Goal: Information Seeking & Learning: Learn about a topic

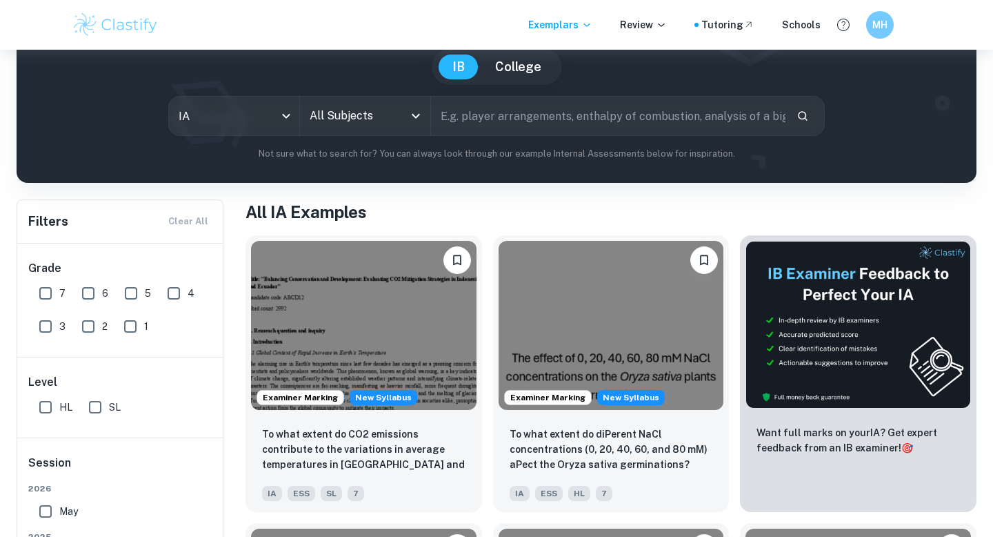
scroll to position [160, 0]
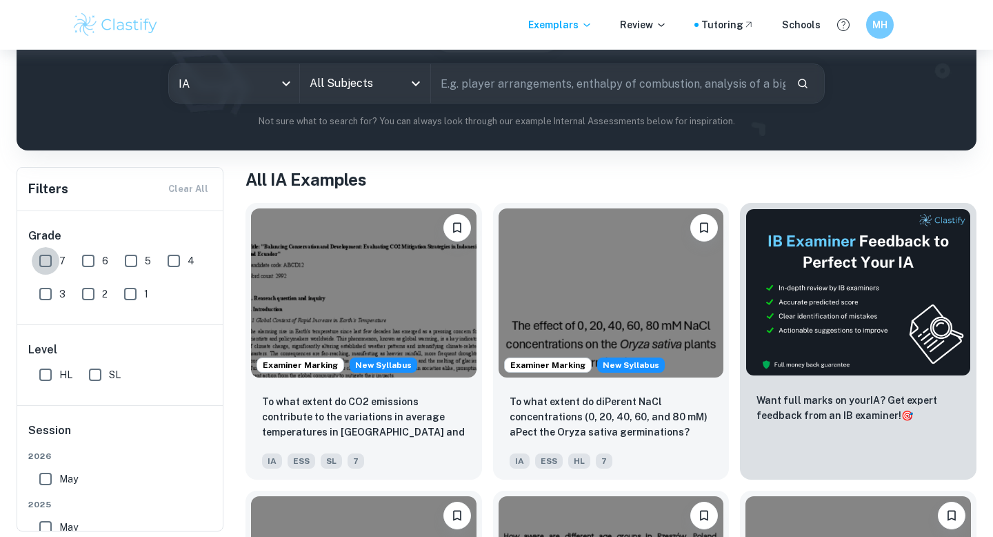
click at [50, 265] on input "7" at bounding box center [46, 261] width 28 height 28
checkbox input "true"
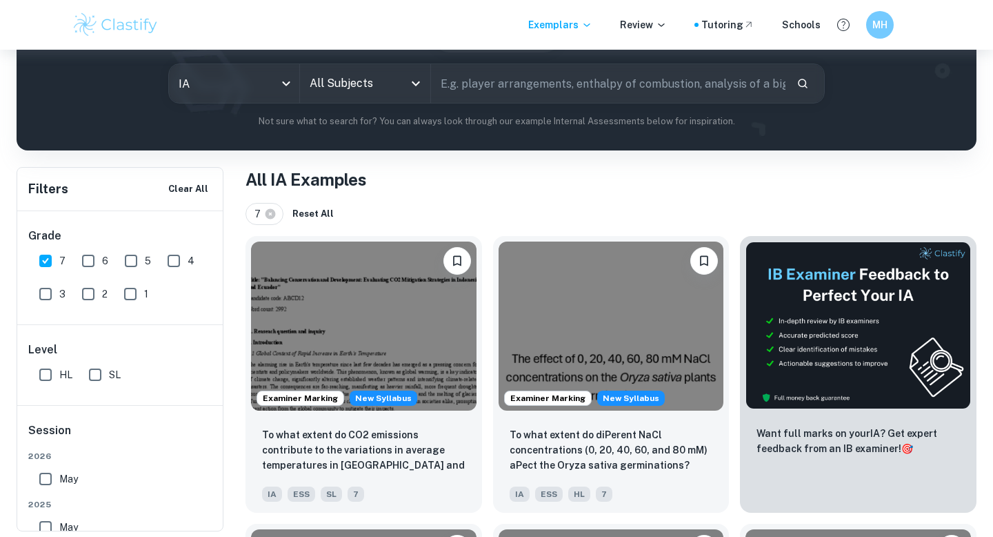
click at [44, 380] on input "HL" at bounding box center [46, 375] width 28 height 28
checkbox input "true"
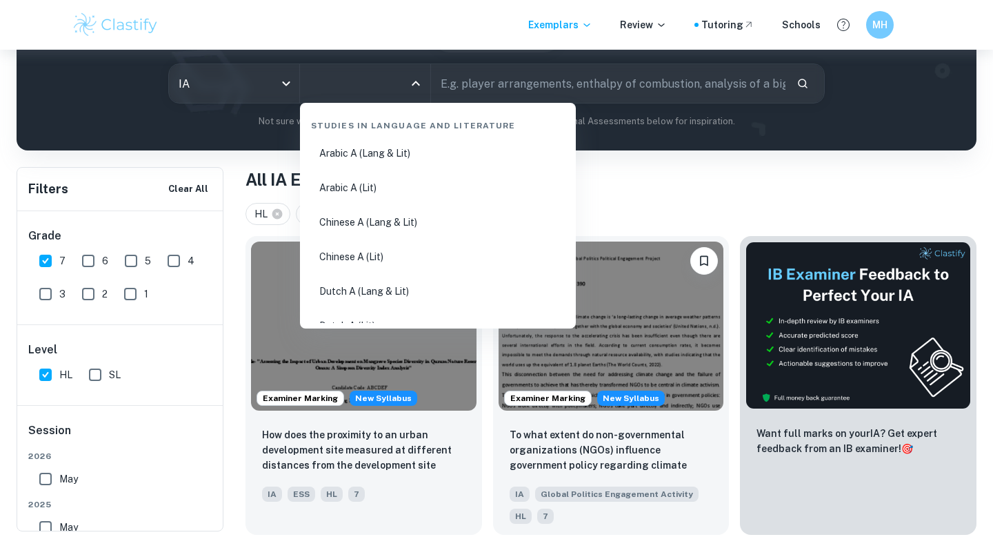
click at [370, 92] on input "All Subjects" at bounding box center [354, 83] width 97 height 26
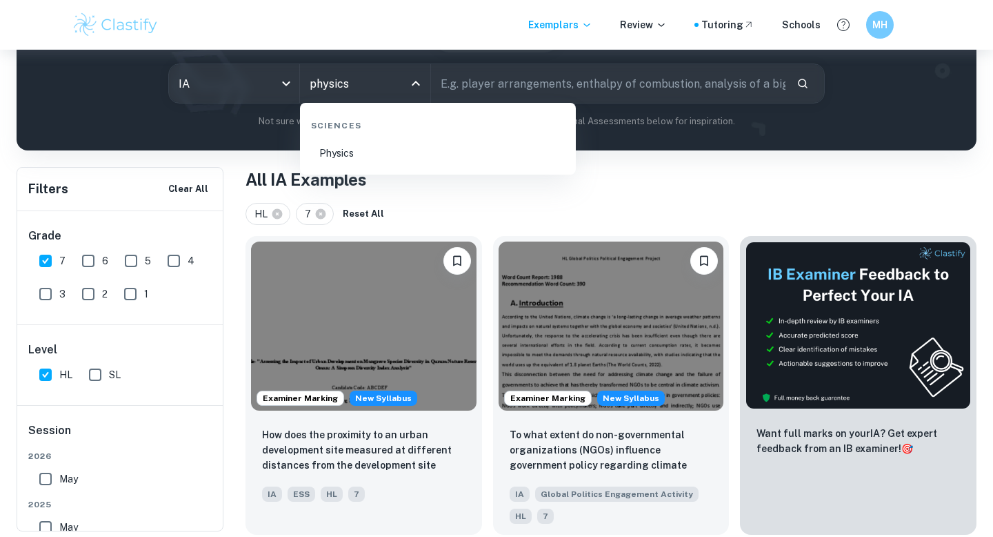
type input "physics"
click at [363, 157] on li "Physics" at bounding box center [438, 153] width 265 height 32
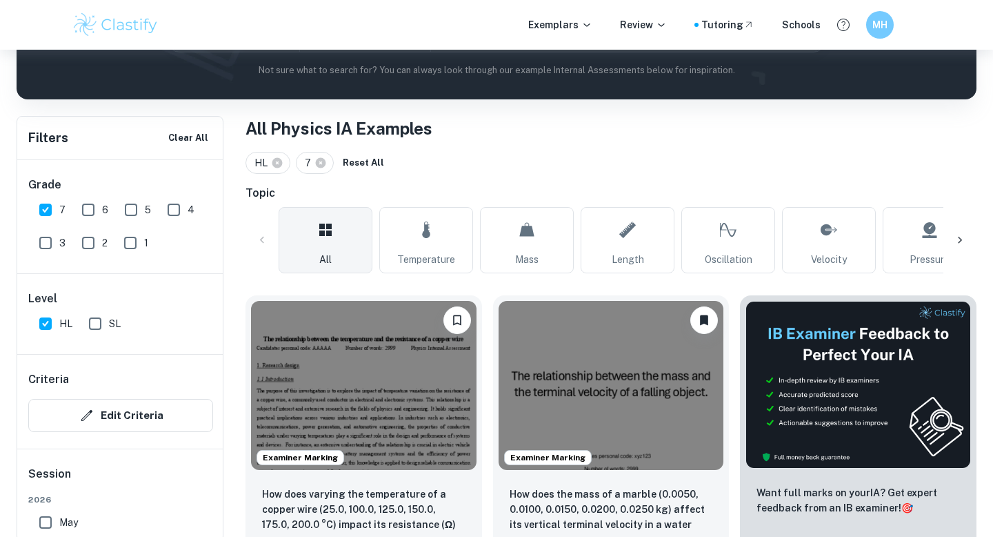
scroll to position [226, 0]
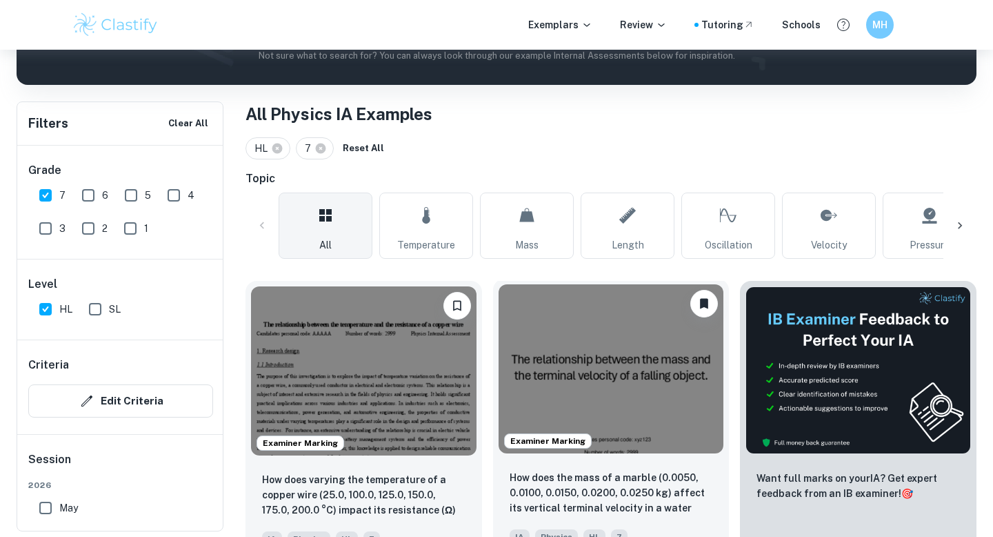
click at [562, 366] on img at bounding box center [612, 368] width 226 height 169
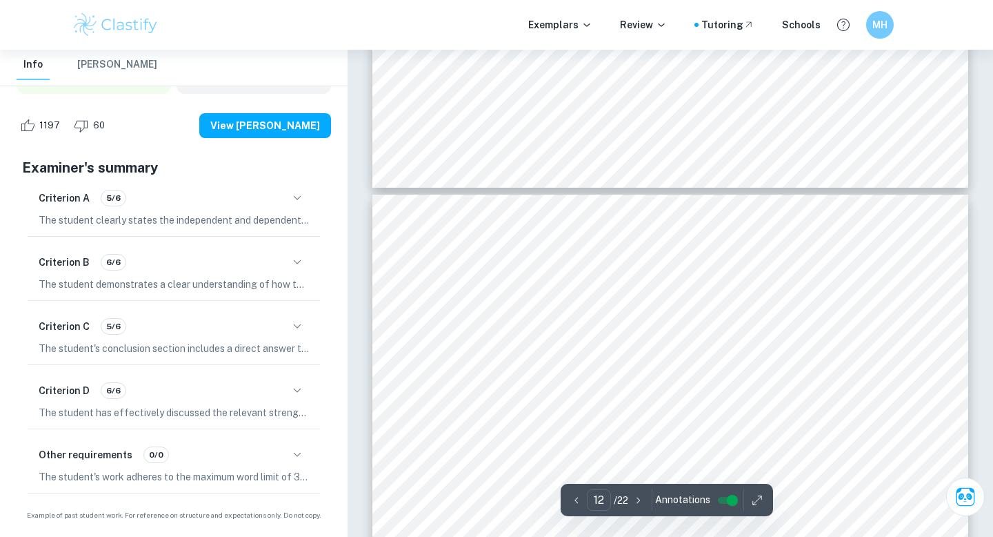
scroll to position [9308, 0]
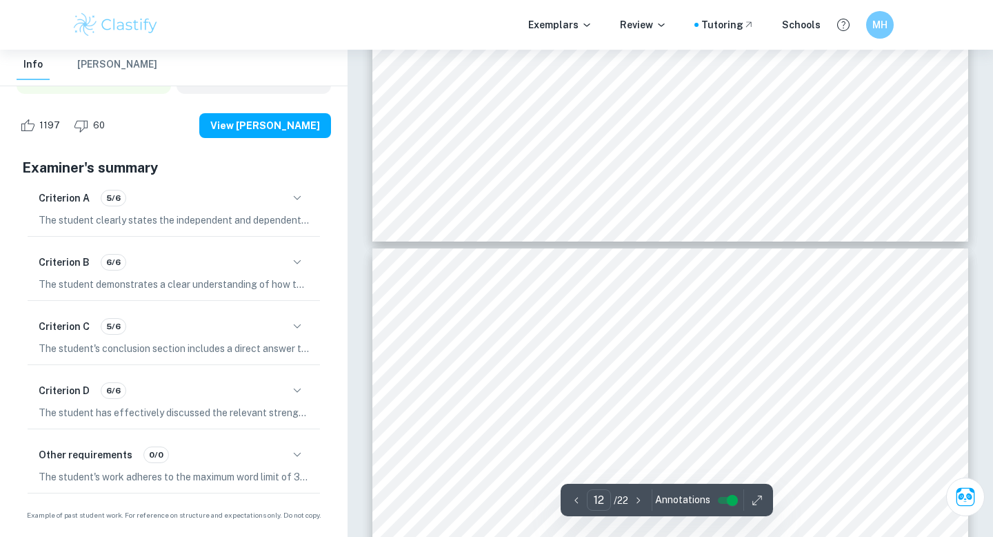
type input "11"
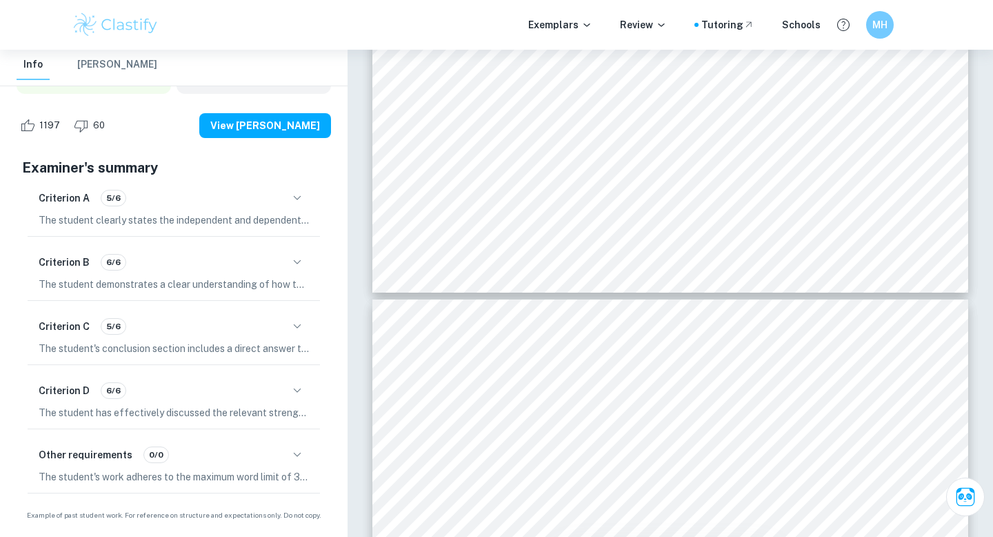
scroll to position [9199, 0]
